Goal: Transaction & Acquisition: Purchase product/service

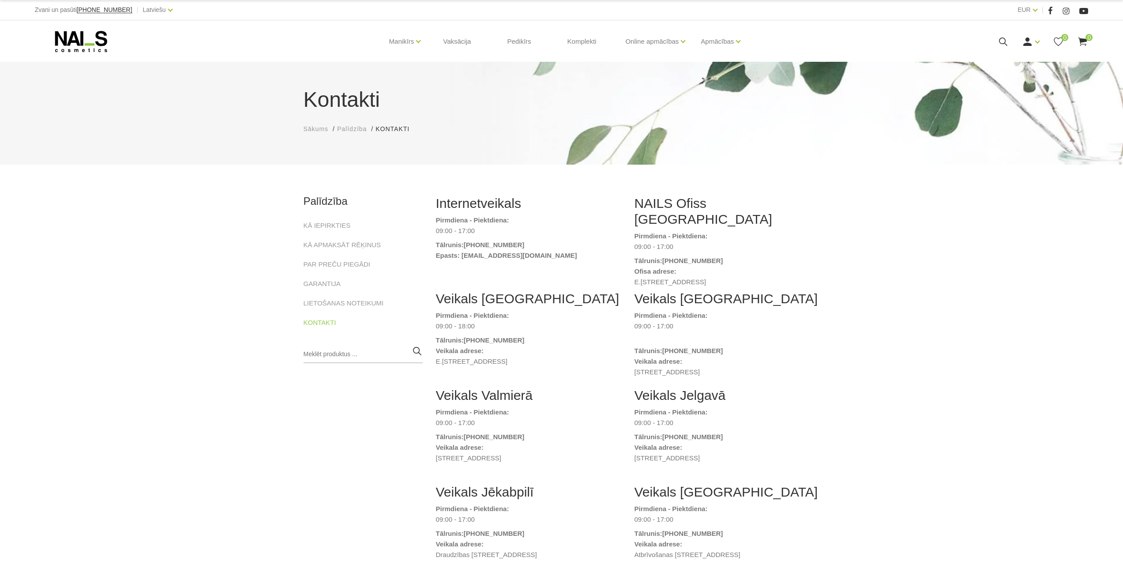
click at [80, 45] on use at bounding box center [81, 41] width 52 height 21
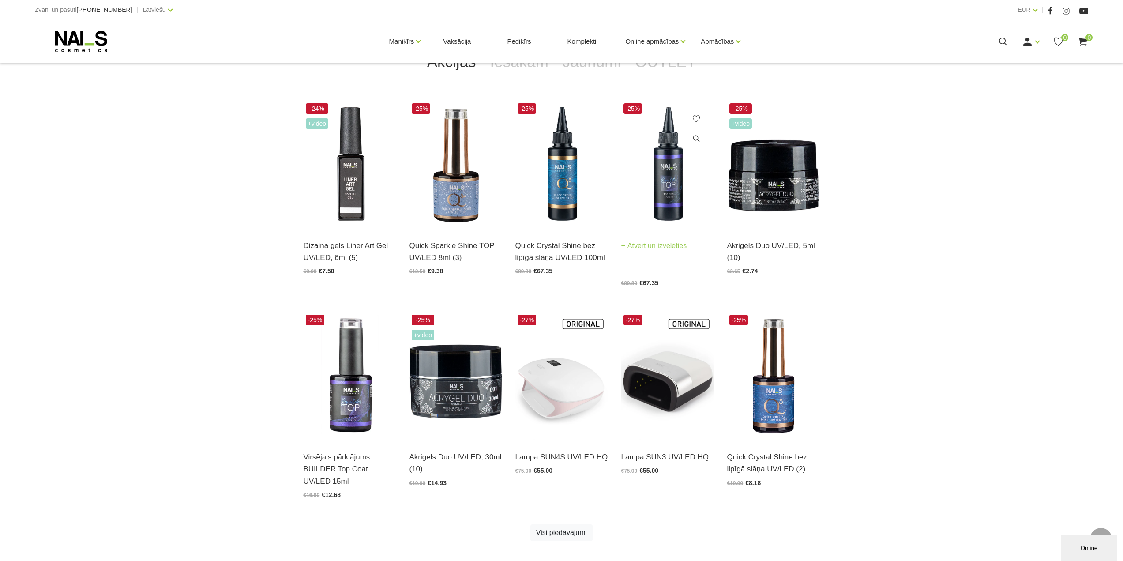
scroll to position [221, 0]
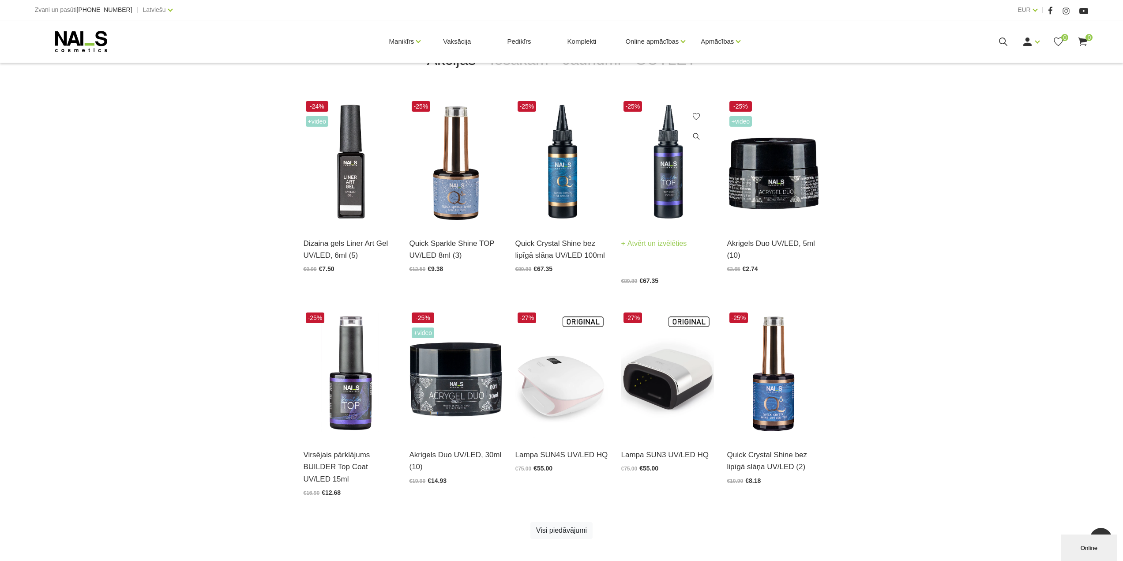
click at [657, 177] on img at bounding box center [667, 163] width 93 height 128
